Goal: Obtain resource: Download file/media

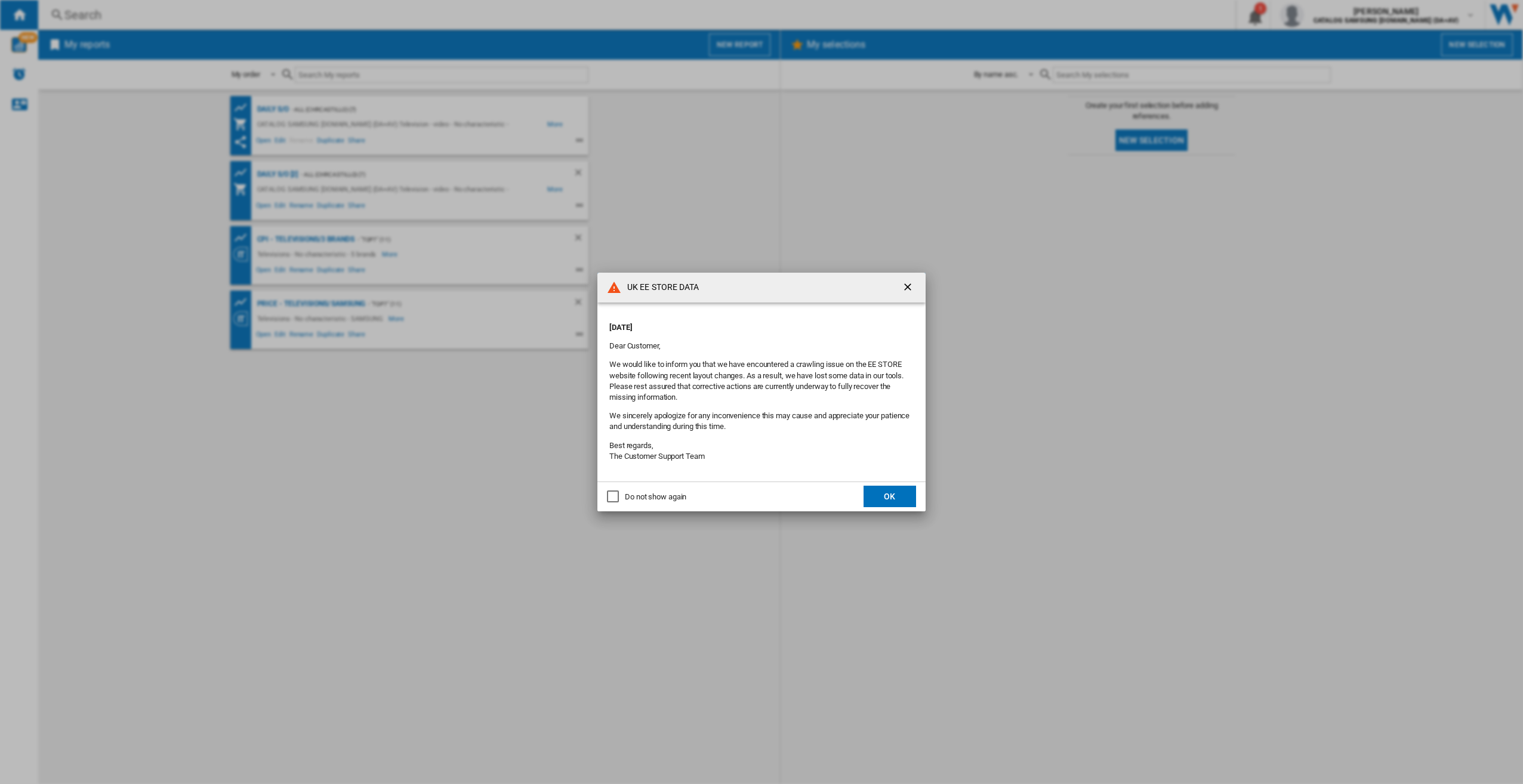
click at [639, 497] on div "Do not show again" at bounding box center [656, 497] width 62 height 11
click at [884, 498] on button "OK" at bounding box center [890, 496] width 53 height 21
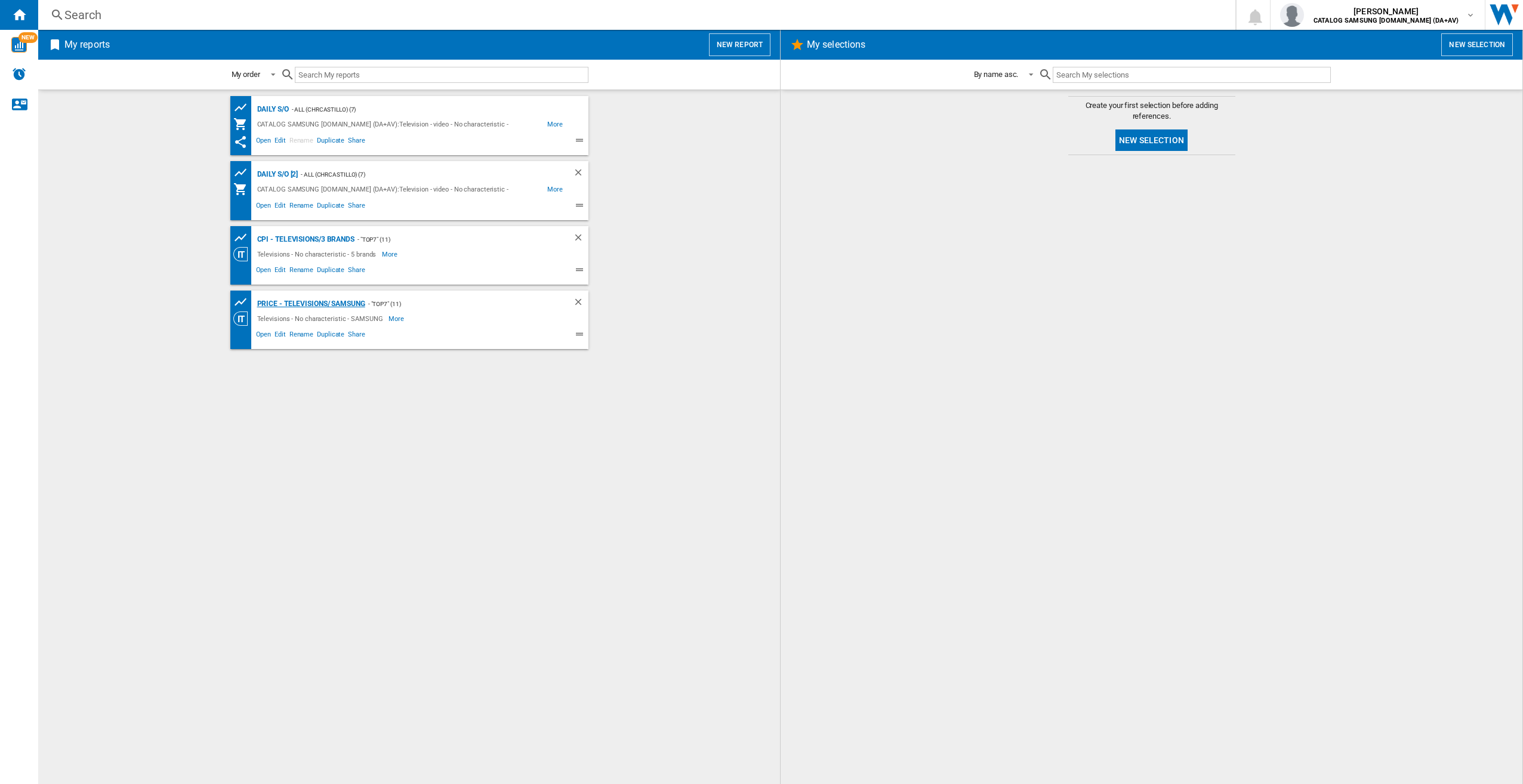
click at [339, 305] on div "Price - Televisions/ Samsung" at bounding box center [309, 303] width 111 height 14
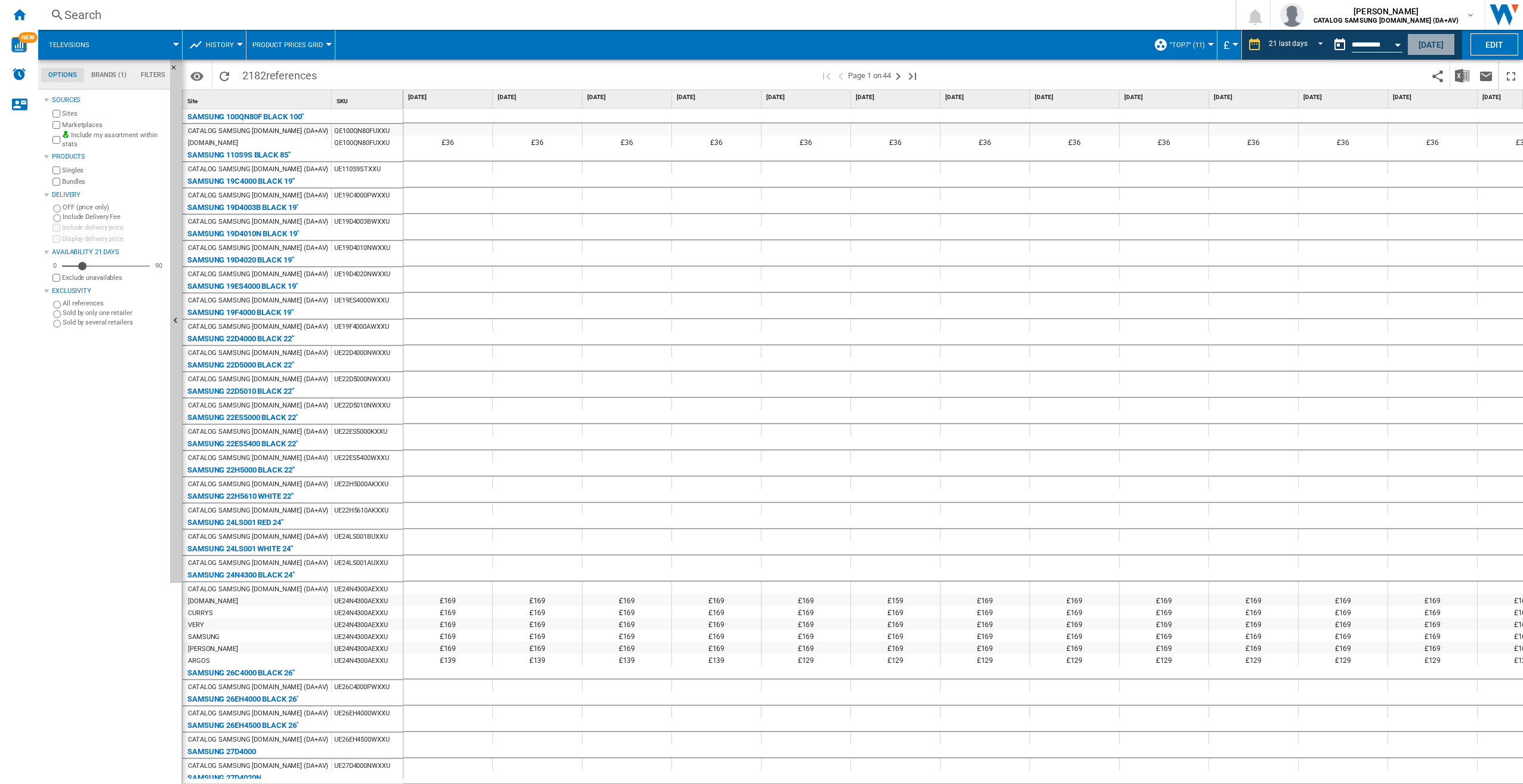
click at [1433, 43] on button "[DATE]" at bounding box center [1431, 44] width 48 height 22
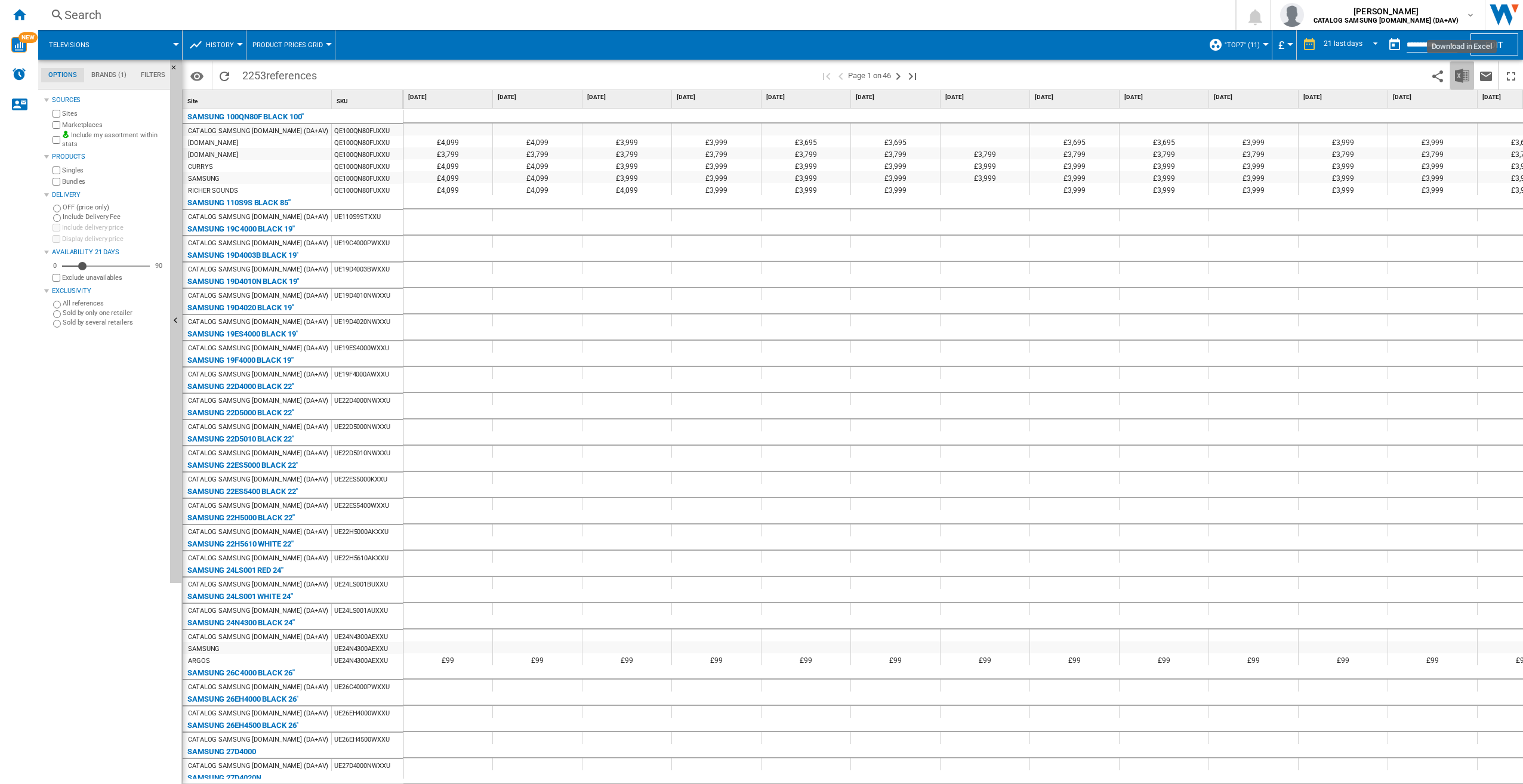
click at [1465, 78] on img "Download in Excel" at bounding box center [1462, 75] width 14 height 14
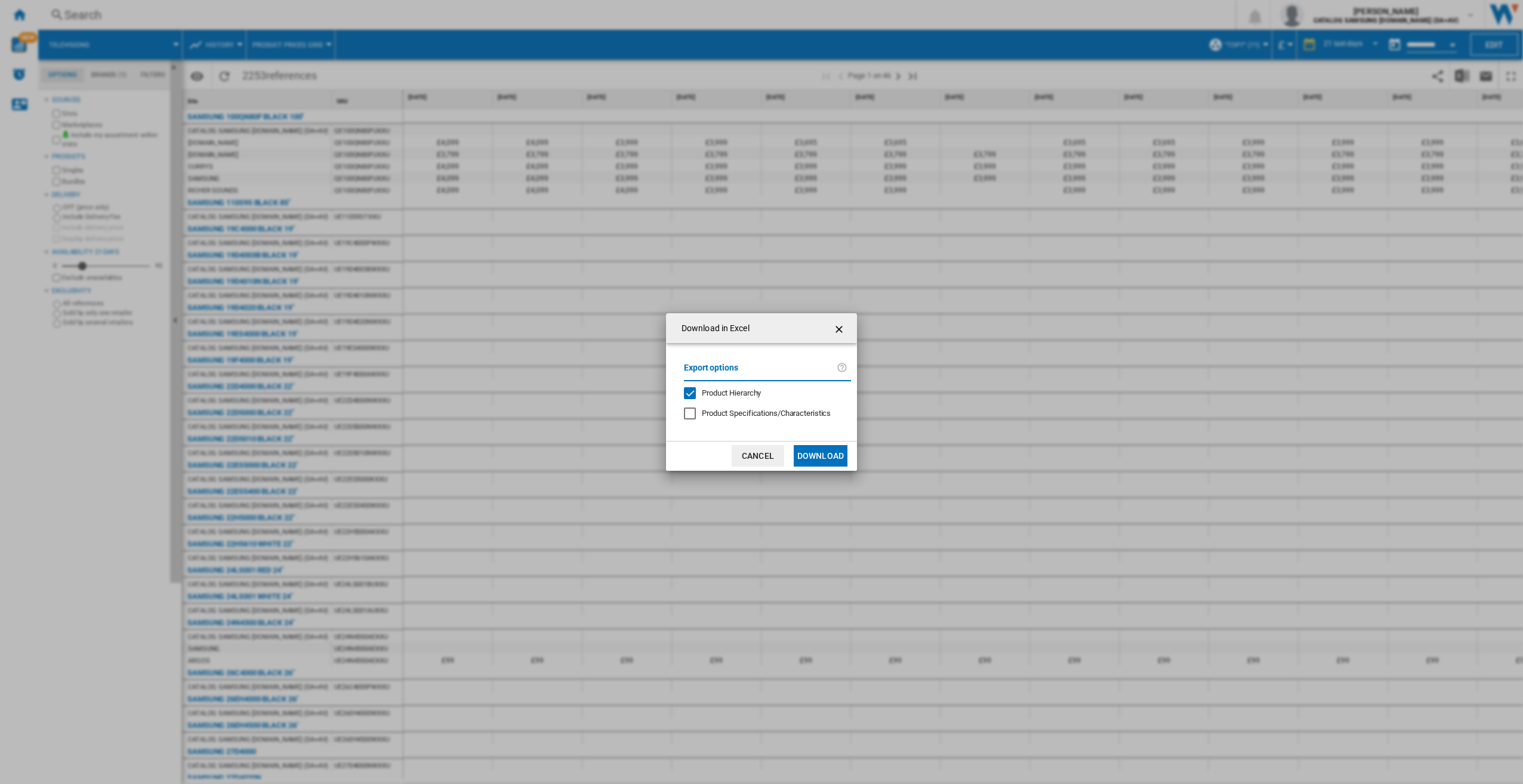
click at [828, 457] on button "Download" at bounding box center [821, 456] width 54 height 21
